Goal: Transaction & Acquisition: Subscribe to service/newsletter

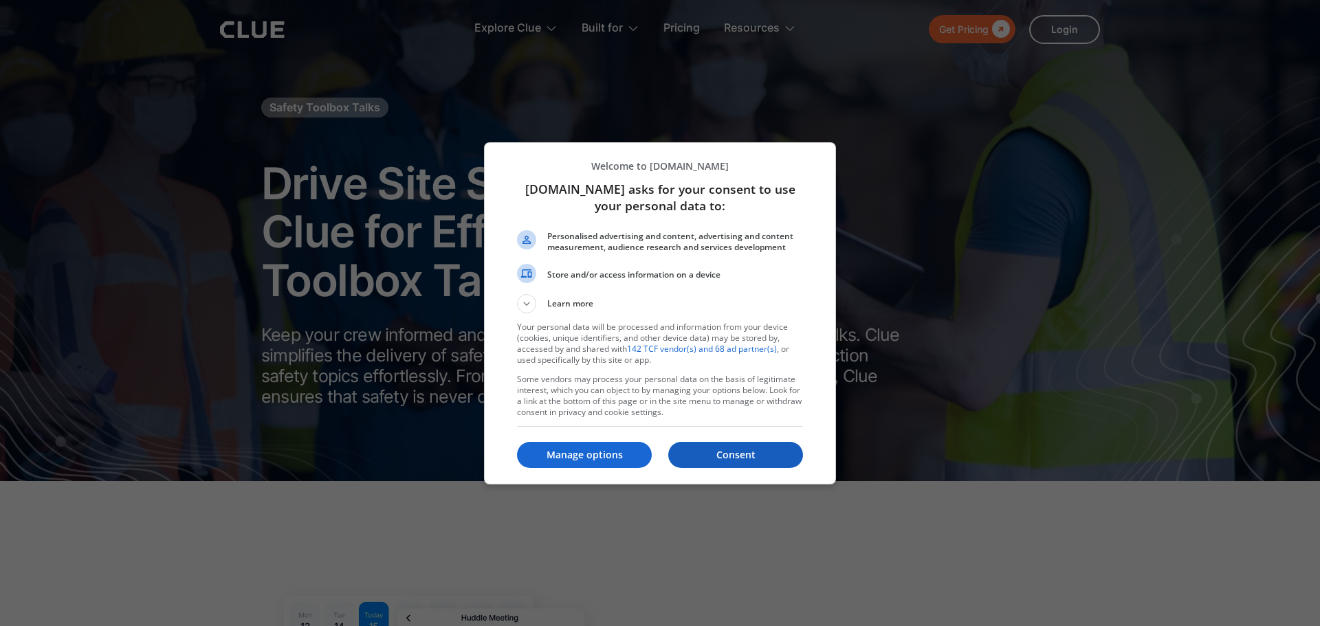
click at [749, 445] on button "Consent" at bounding box center [735, 455] width 135 height 26
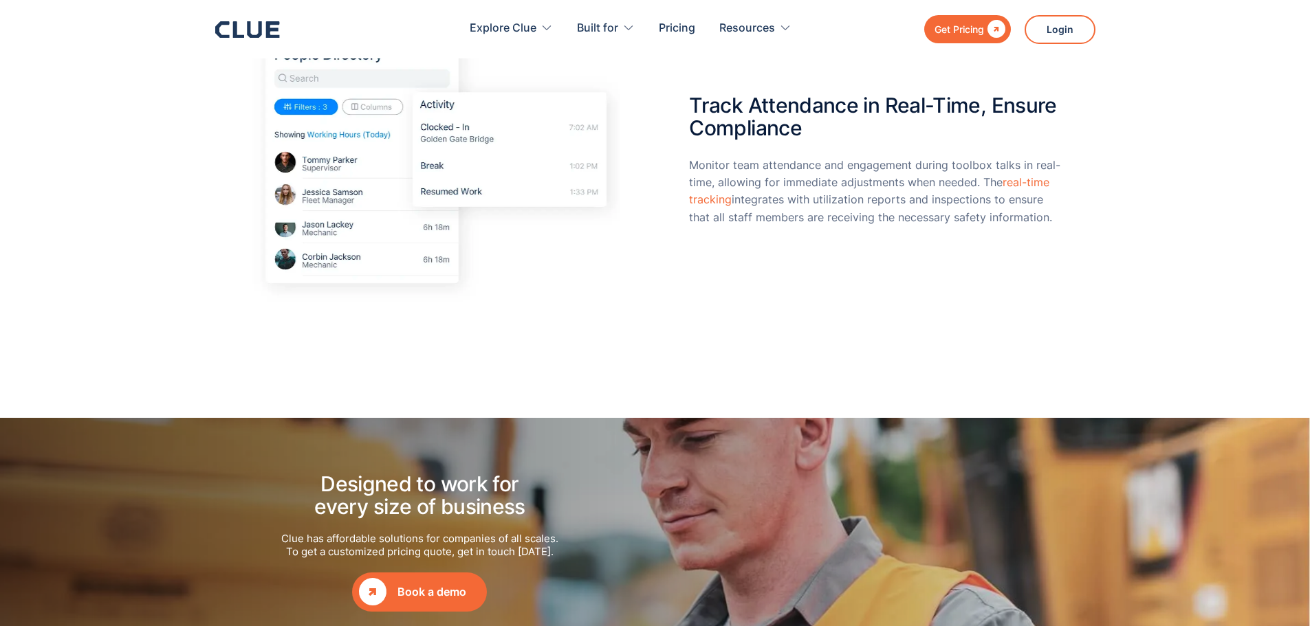
scroll to position [1512, 0]
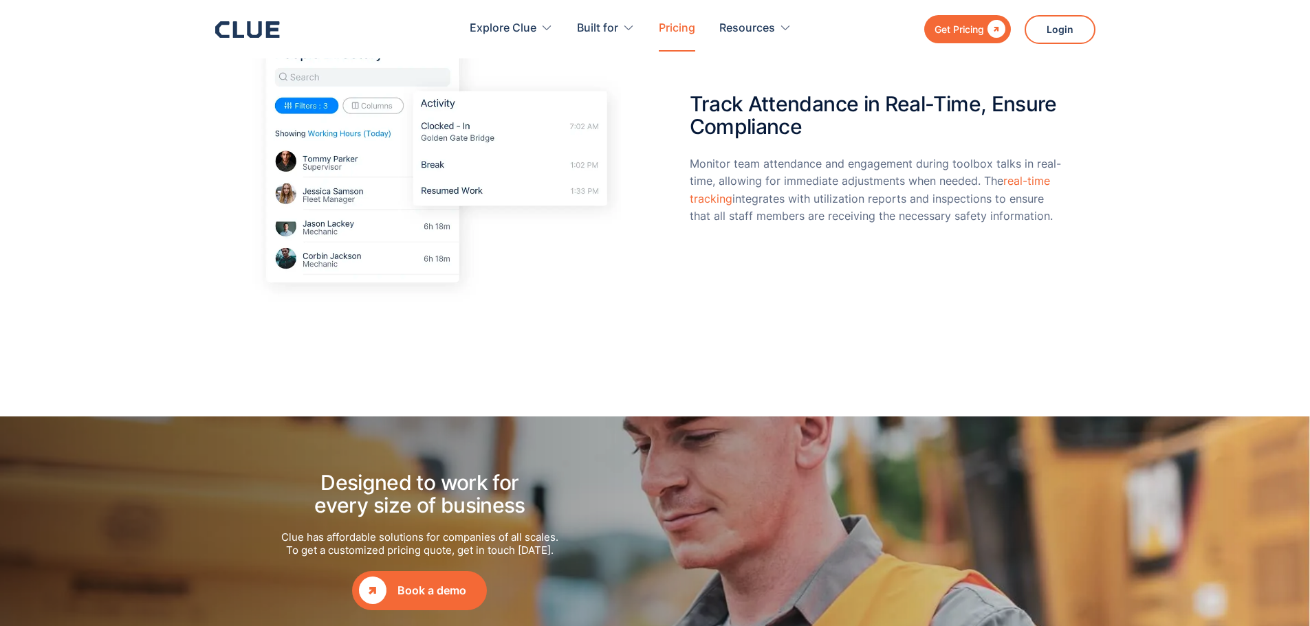
click at [678, 16] on link "Pricing" at bounding box center [677, 28] width 36 height 43
